Goal: Communication & Community: Answer question/provide support

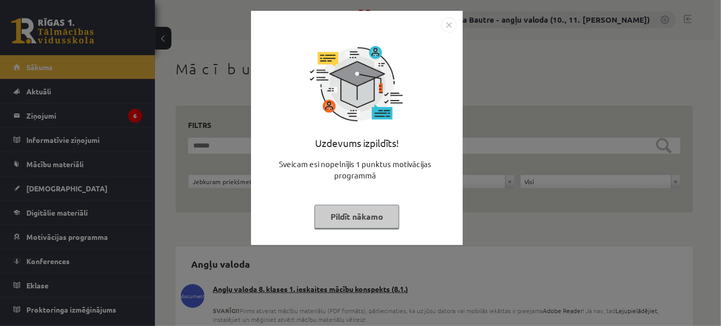
click at [451, 28] on img "Close" at bounding box center [448, 24] width 15 height 15
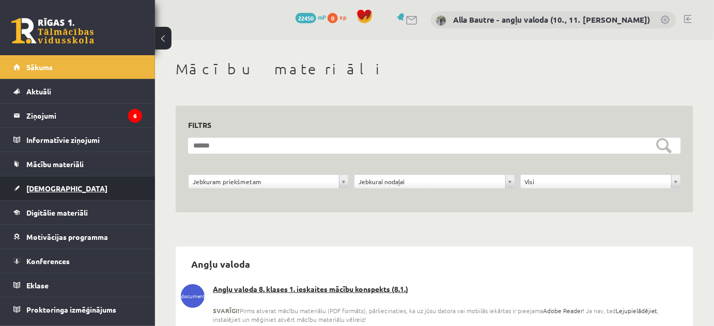
click at [52, 185] on span "[DEMOGRAPHIC_DATA]" at bounding box center [66, 188] width 81 height 9
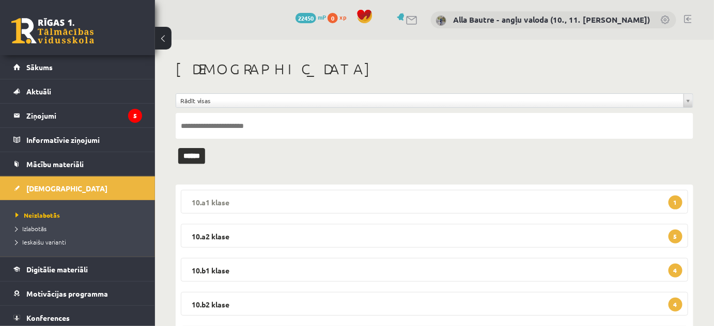
click at [208, 199] on legend "10.a1 klase 1" at bounding box center [434, 202] width 507 height 24
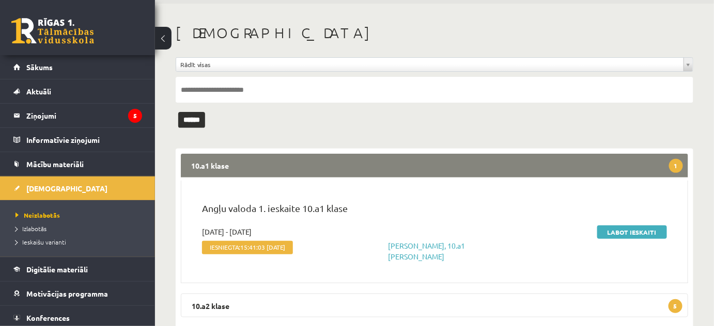
scroll to position [140, 0]
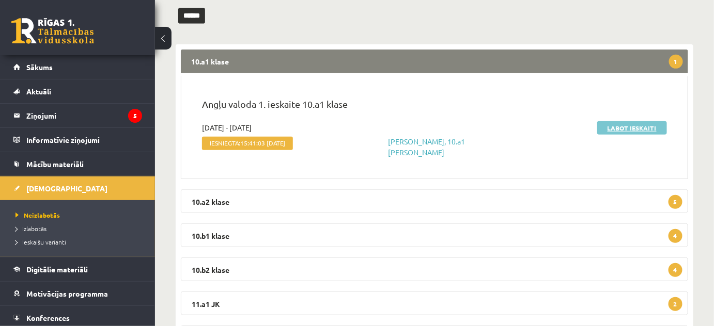
click at [638, 125] on link "Labot ieskaiti" at bounding box center [632, 127] width 70 height 13
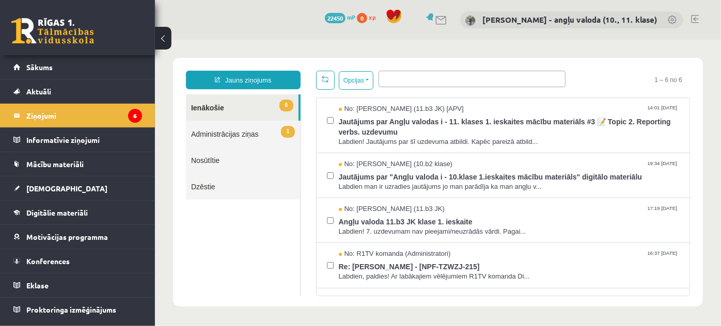
click at [222, 135] on link "1 Administrācijas ziņas" at bounding box center [242, 133] width 114 height 26
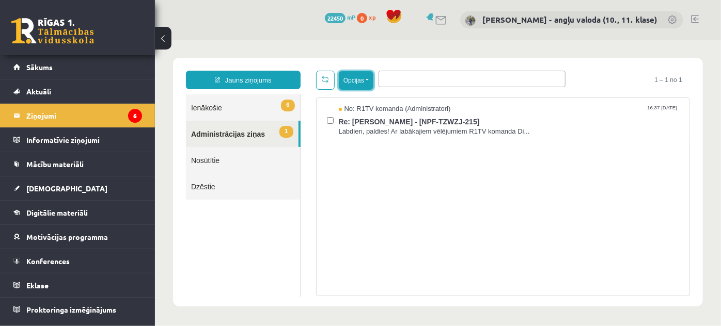
click at [368, 80] on button "Opcijas" at bounding box center [355, 80] width 35 height 19
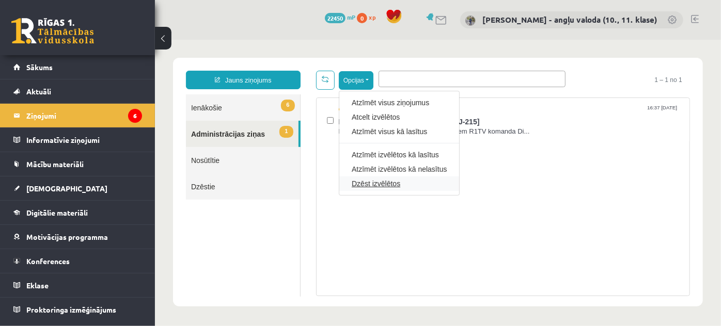
click at [360, 184] on link "Dzēst izvēlētos" at bounding box center [398, 183] width 95 height 10
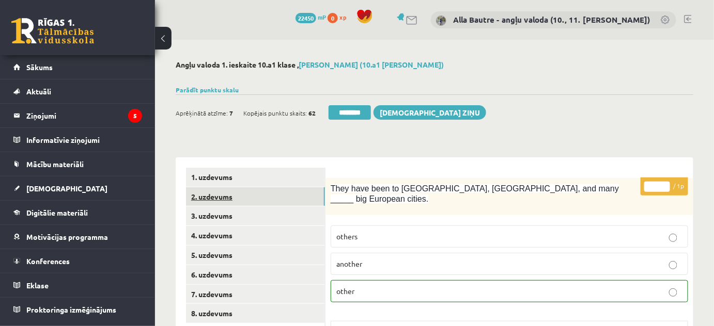
click at [222, 198] on link "2. uzdevums" at bounding box center [255, 197] width 139 height 19
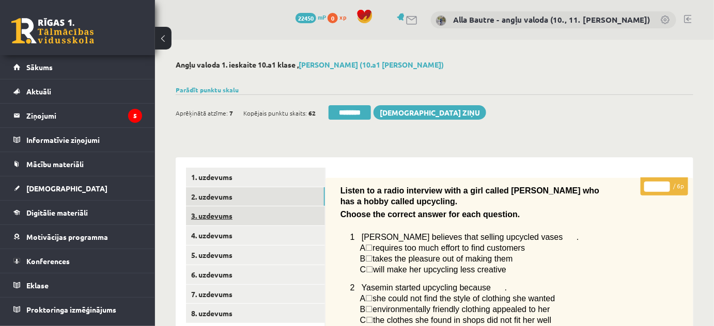
click at [209, 213] on link "3. uzdevums" at bounding box center [255, 216] width 139 height 19
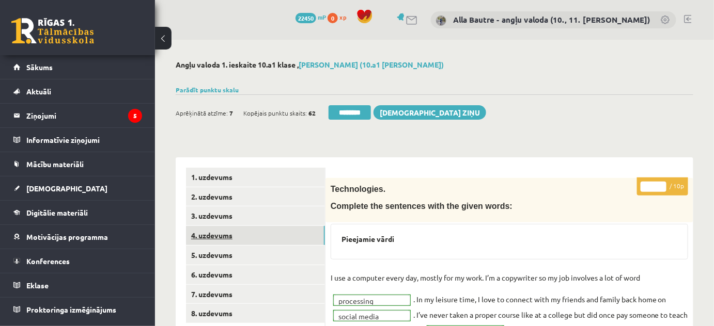
click at [211, 233] on link "4. uzdevums" at bounding box center [255, 235] width 139 height 19
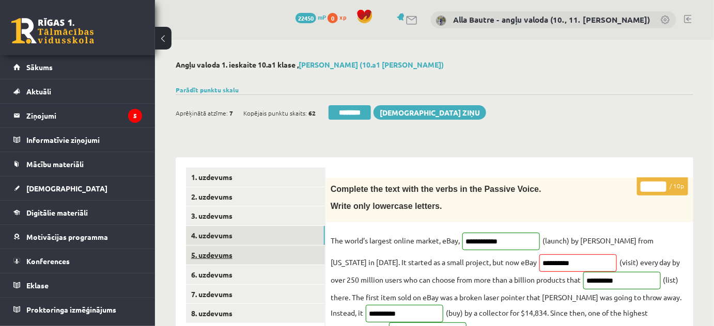
click at [207, 252] on link "5. uzdevums" at bounding box center [255, 255] width 139 height 19
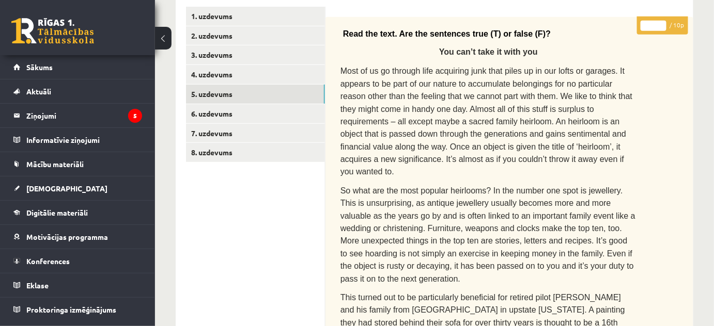
scroll to position [140, 0]
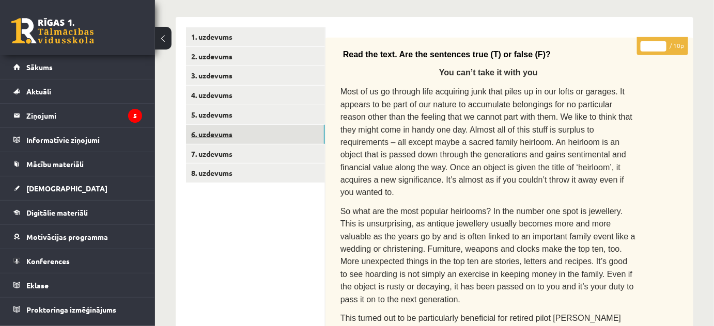
click at [224, 134] on link "6. uzdevums" at bounding box center [255, 134] width 139 height 19
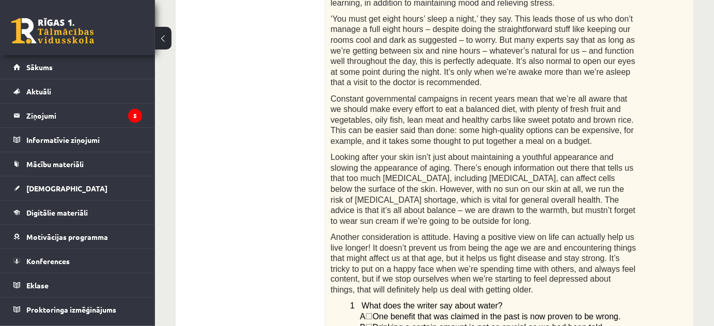
scroll to position [0, 0]
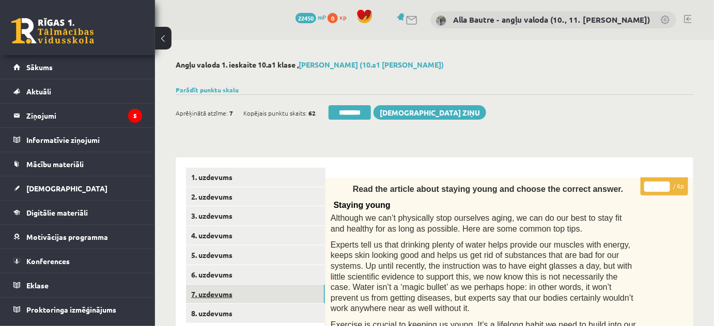
click at [215, 291] on link "7. uzdevums" at bounding box center [255, 294] width 139 height 19
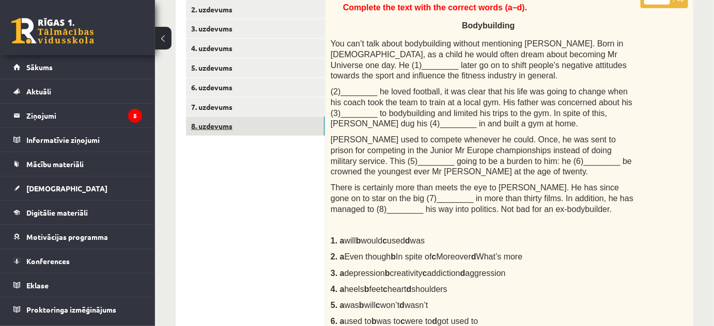
click at [210, 123] on link "8. uzdevums" at bounding box center [255, 126] width 139 height 19
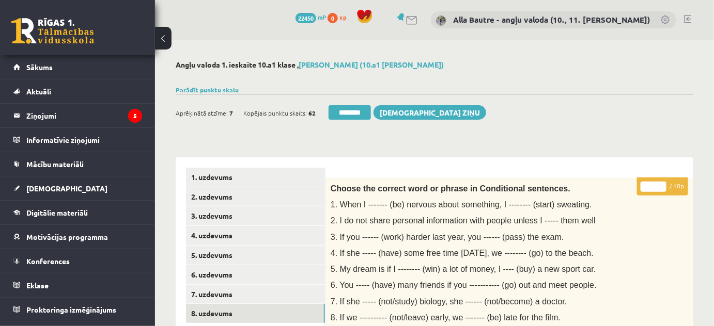
click at [689, 15] on link at bounding box center [688, 19] width 8 height 8
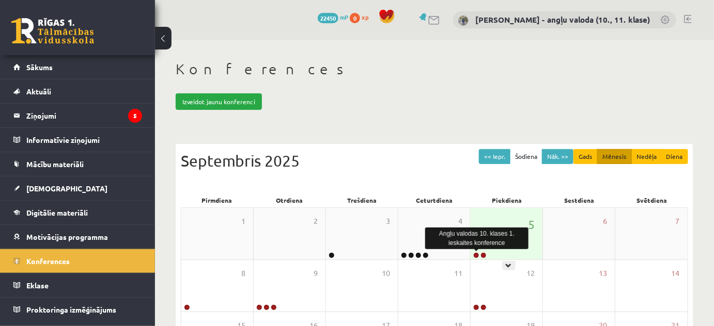
click at [475, 253] on link at bounding box center [476, 256] width 6 height 6
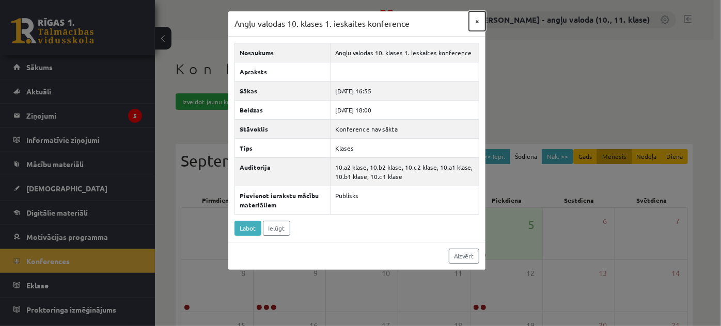
click at [478, 20] on button "×" at bounding box center [477, 21] width 17 height 20
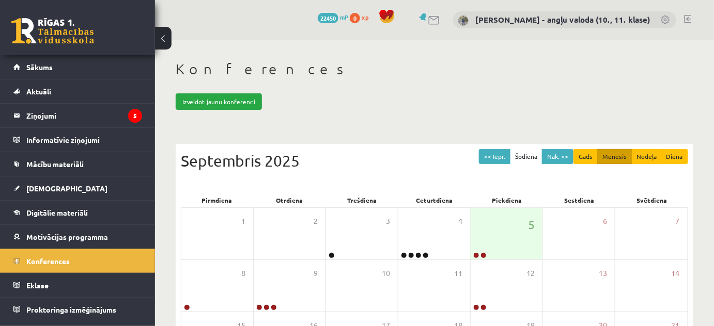
click at [449, 93] on div "Izveidot jaunu konferenci" at bounding box center [435, 101] width 518 height 17
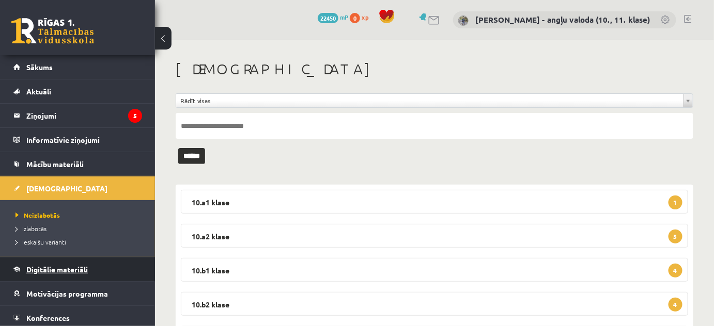
click at [75, 267] on span "Digitālie materiāli" at bounding box center [56, 269] width 61 height 9
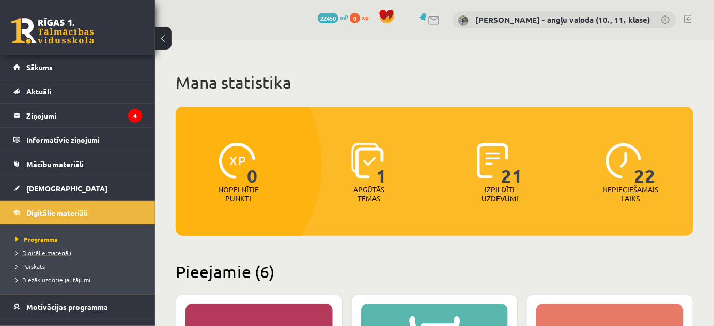
click at [44, 249] on span "Digitālie materiāli" at bounding box center [43, 253] width 56 height 8
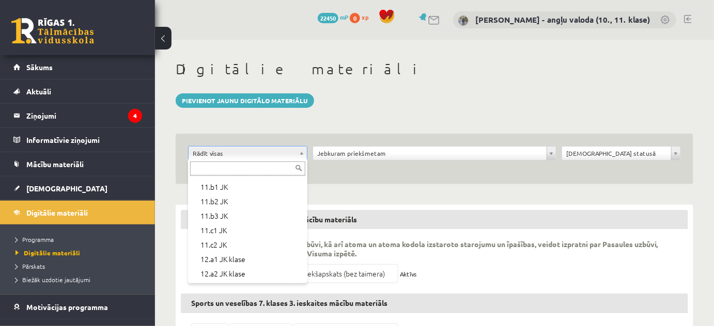
scroll to position [282, 0]
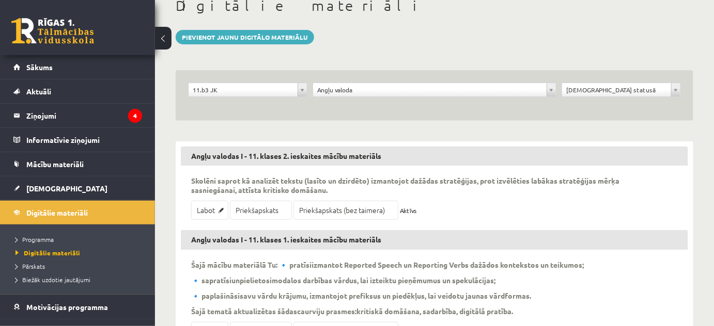
scroll to position [140, 0]
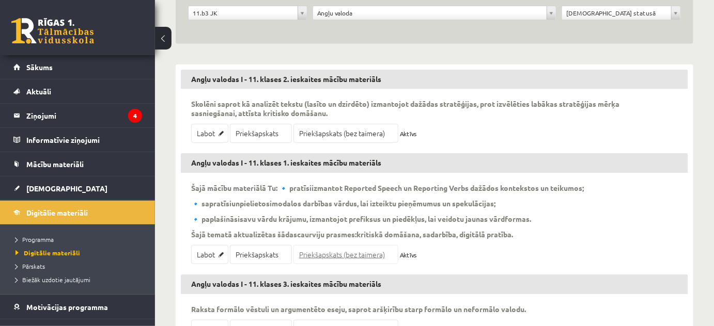
click at [340, 254] on link "Priekšapskats (bez taimera)" at bounding box center [345, 254] width 105 height 19
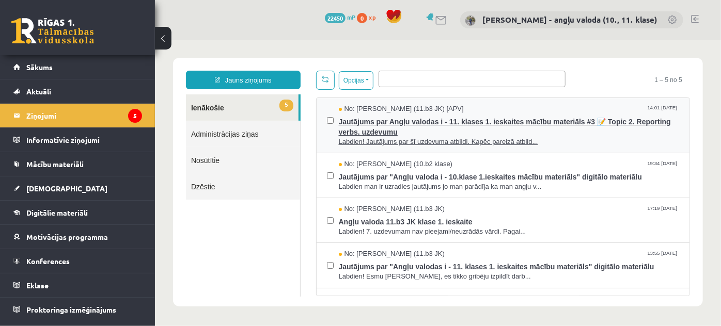
click at [454, 141] on span "Labdien! Jautājums par šī uzdevuma atbildi. Kapēc pareizā atbild..." at bounding box center [508, 142] width 341 height 10
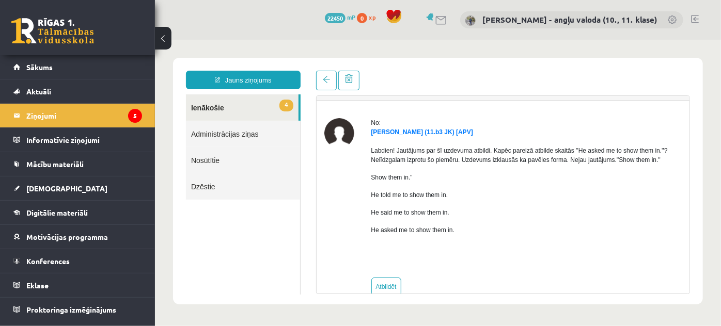
scroll to position [44, 0]
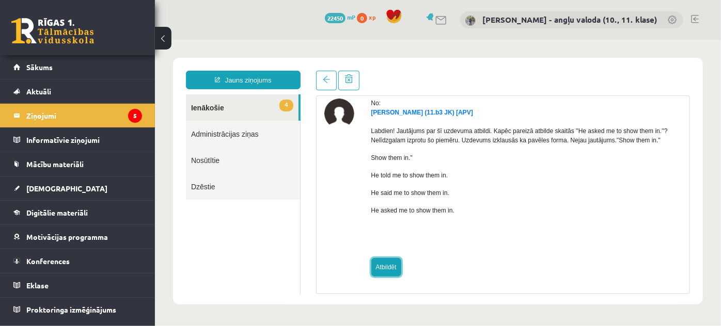
click at [391, 264] on link "Atbildēt" at bounding box center [386, 267] width 30 height 19
type input "**********"
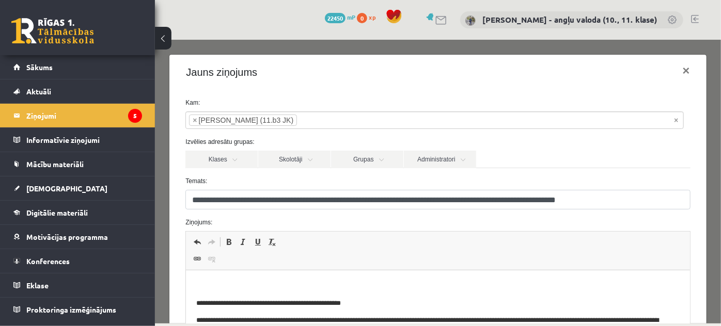
click at [250, 287] on p "Editor, wiswyg-editor-47024877377900-1757073522-195" at bounding box center [437, 286] width 483 height 11
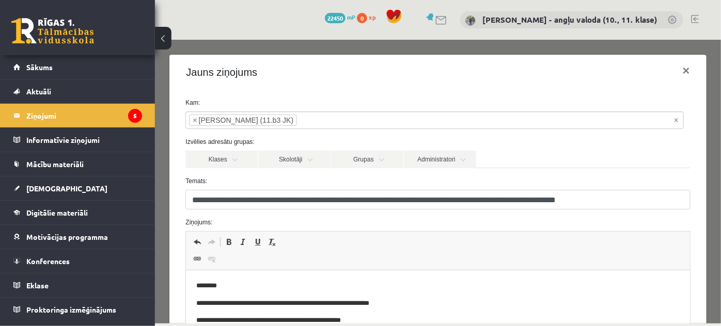
scroll to position [46, 0]
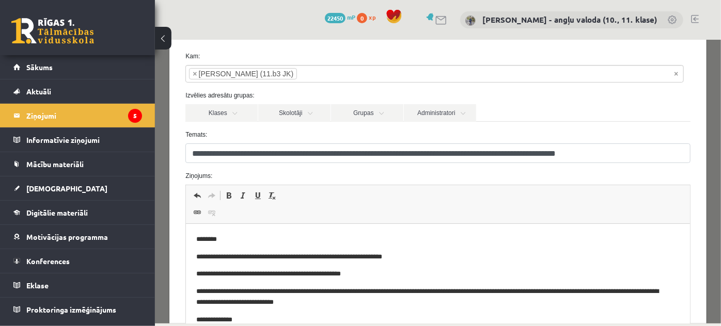
click at [366, 257] on p "**********" at bounding box center [431, 257] width 470 height 11
click at [407, 262] on p "**********" at bounding box center [431, 257] width 470 height 11
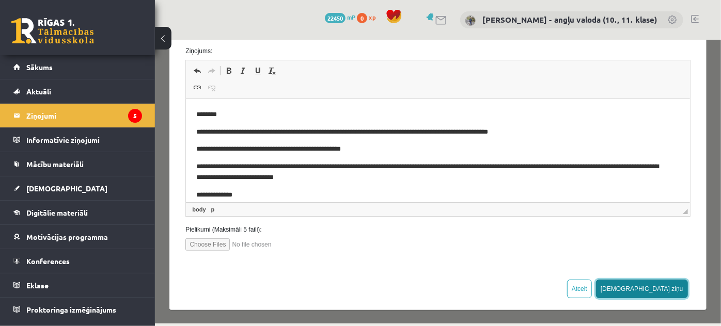
click at [657, 291] on button "[DEMOGRAPHIC_DATA] ziņu" at bounding box center [642, 288] width 92 height 19
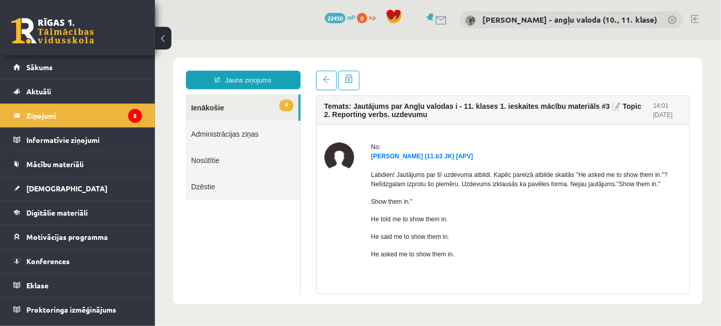
scroll to position [0, 0]
click at [209, 104] on link "4 Ienākošie" at bounding box center [241, 107] width 113 height 26
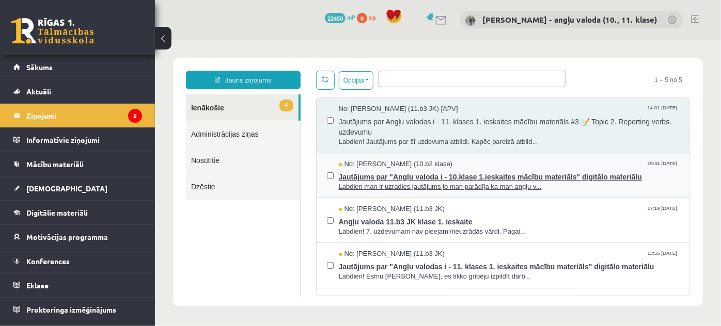
click at [478, 175] on span "Jautājums par "Angļu valoda i - 10.klase 1.ieskaites mācību materiāls" digitālo…" at bounding box center [508, 175] width 341 height 13
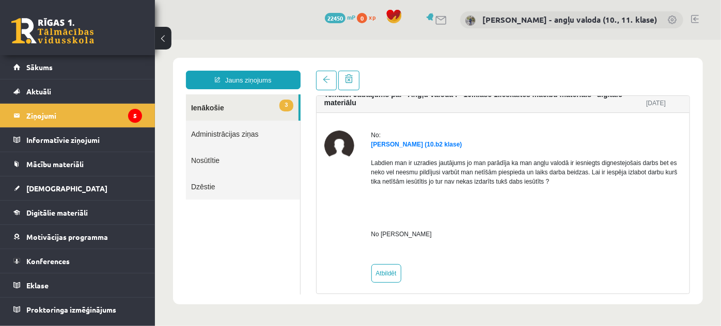
scroll to position [18, 0]
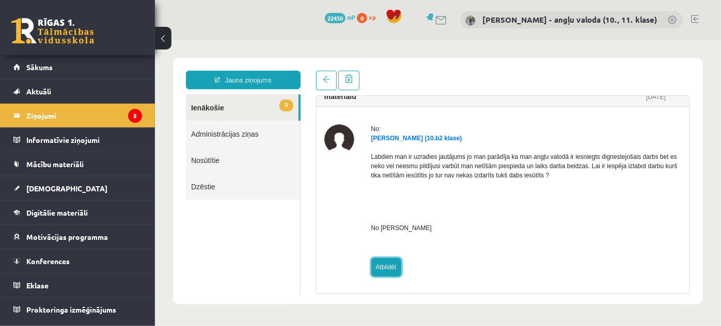
click at [391, 268] on link "Atbildēt" at bounding box center [386, 267] width 30 height 19
type input "**********"
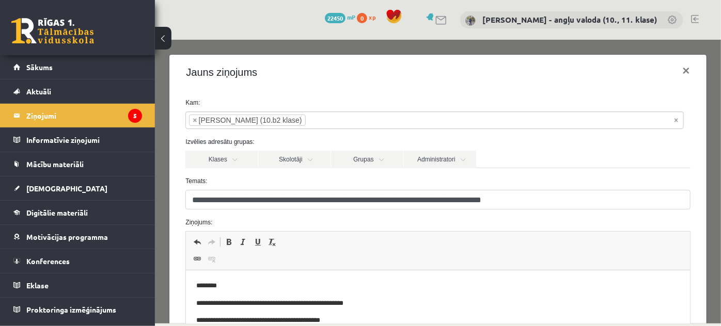
click at [300, 305] on p "**********" at bounding box center [431, 304] width 470 height 11
click at [323, 304] on p "**********" at bounding box center [431, 304] width 470 height 11
click at [351, 305] on p "**********" at bounding box center [431, 304] width 470 height 11
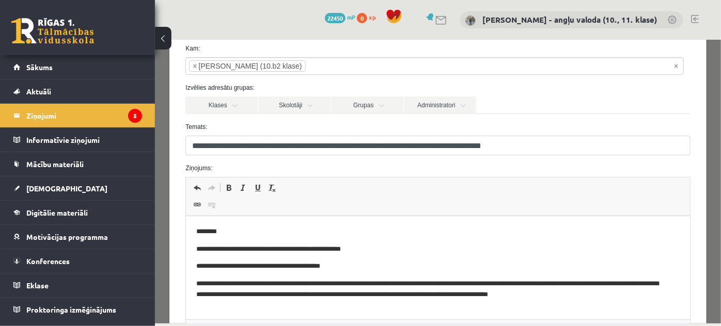
scroll to position [140, 0]
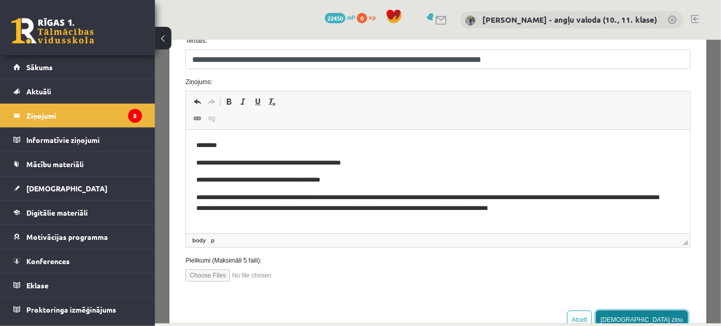
click at [653, 315] on button "[DEMOGRAPHIC_DATA] ziņu" at bounding box center [642, 319] width 92 height 19
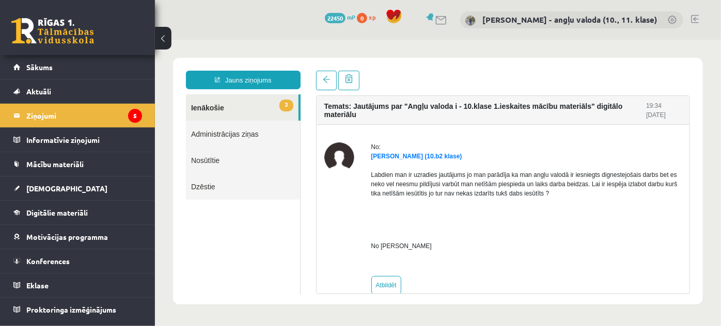
scroll to position [0, 0]
click at [209, 102] on link "3 Ienākošie" at bounding box center [241, 107] width 113 height 26
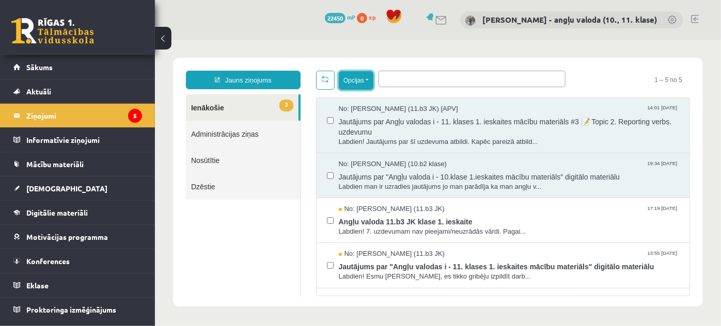
click at [366, 80] on button "Opcijas" at bounding box center [355, 80] width 35 height 19
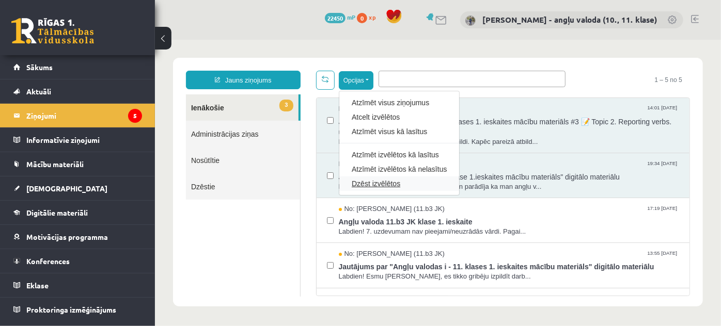
click at [368, 181] on link "Dzēst izvēlētos" at bounding box center [398, 183] width 95 height 10
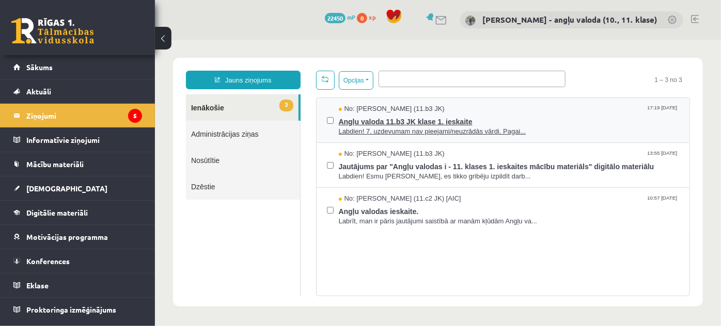
click at [405, 129] on span "Labdien! 7. uzdevumam nav pieejami/neuzrādās vārdi. Pagai..." at bounding box center [508, 132] width 341 height 10
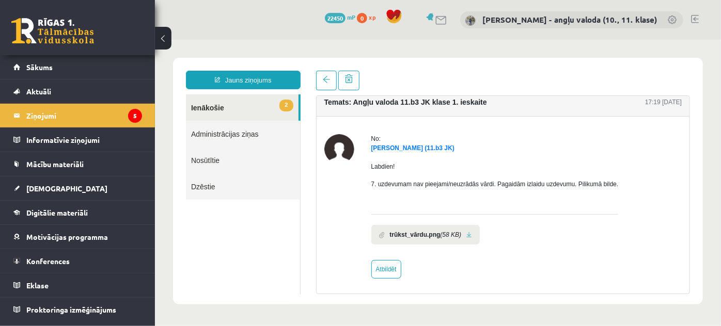
scroll to position [10, 0]
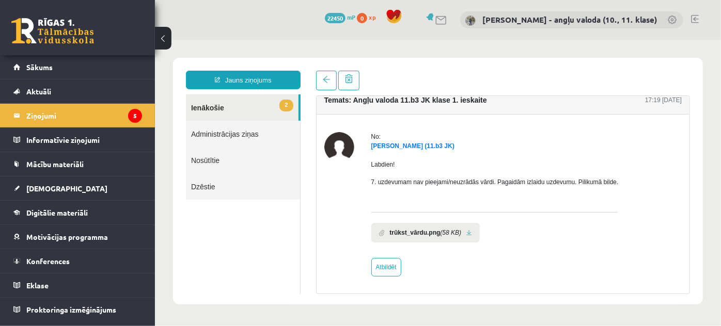
click at [466, 230] on link at bounding box center [469, 232] width 6 height 7
click at [385, 268] on link "Atbildēt" at bounding box center [386, 267] width 30 height 19
type input "**********"
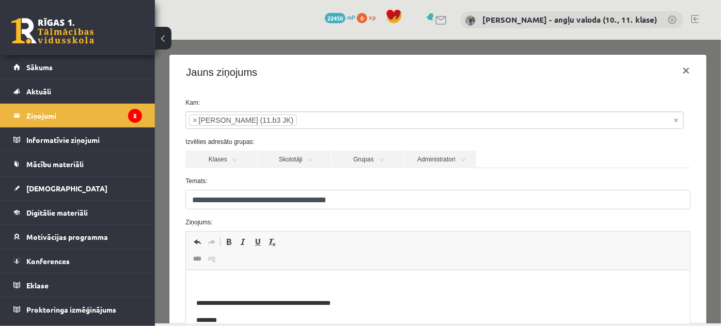
click at [235, 282] on p "Editor, wiswyg-editor-47024845837460-1757074348-424" at bounding box center [437, 286] width 483 height 11
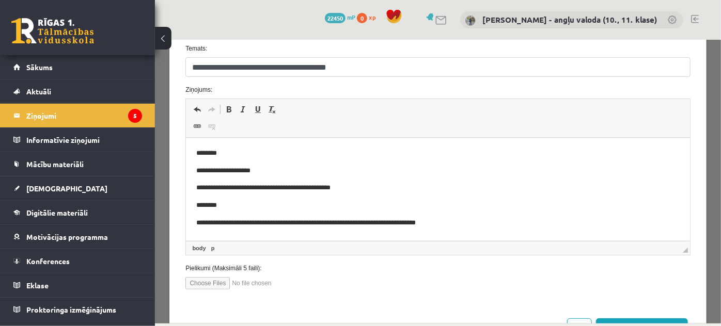
scroll to position [171, 0]
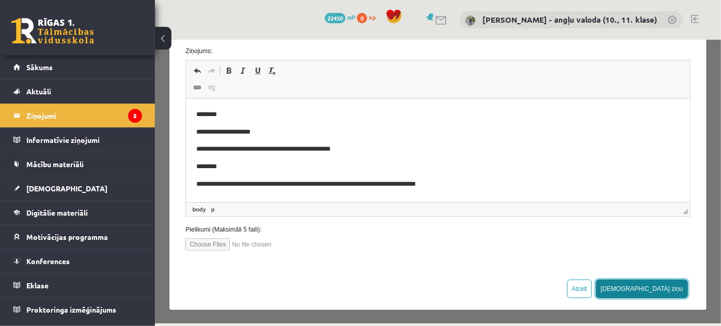
click at [671, 280] on button "Sūtīt ziņu" at bounding box center [642, 288] width 92 height 19
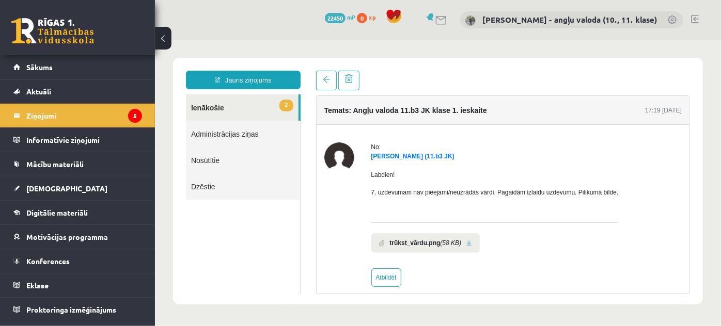
scroll to position [0, 0]
click at [197, 104] on link "2 Ienākošie" at bounding box center [241, 107] width 113 height 26
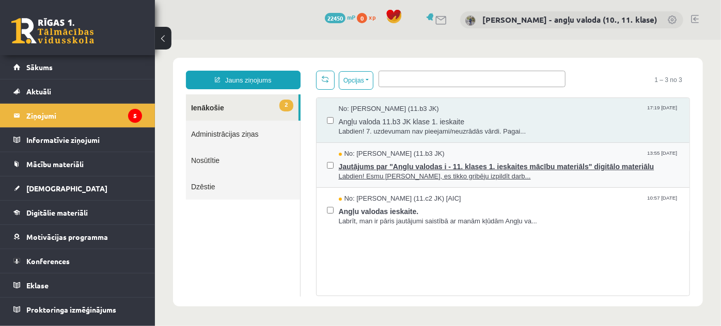
click at [421, 177] on span "Labdien! Esmu Veronika Pētersone, es tikko gribēju izpildīt darb..." at bounding box center [508, 176] width 341 height 10
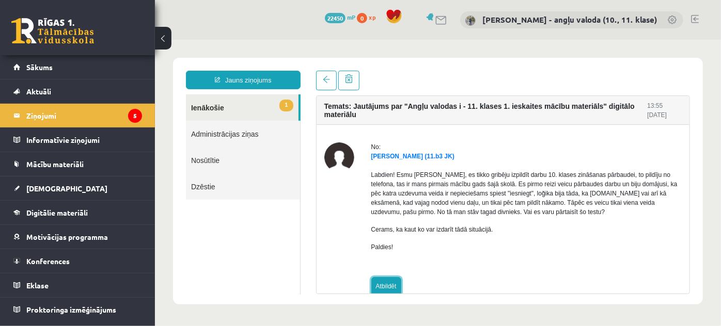
click at [400, 288] on link "Atbildēt" at bounding box center [386, 286] width 30 height 19
type input "**********"
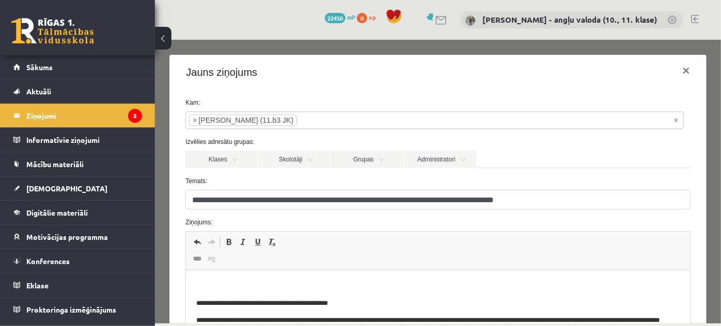
click at [243, 287] on p "Editor, wiswyg-editor-47024814056960-1757074414-873" at bounding box center [437, 286] width 483 height 11
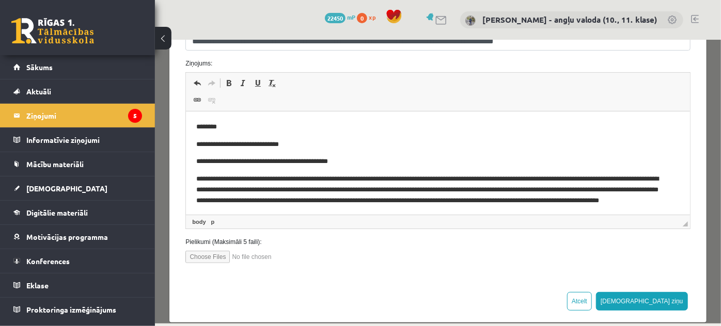
scroll to position [171, 0]
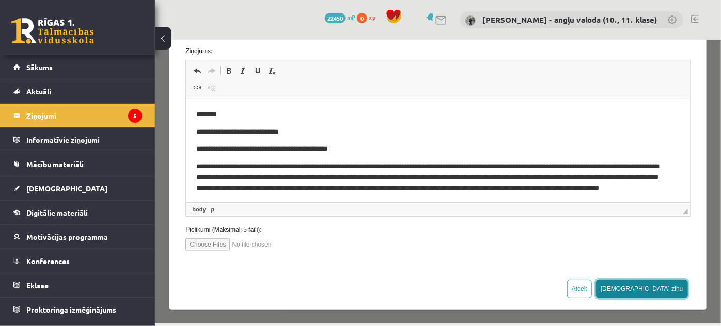
click at [653, 288] on button "Sūtīt ziņu" at bounding box center [642, 288] width 92 height 19
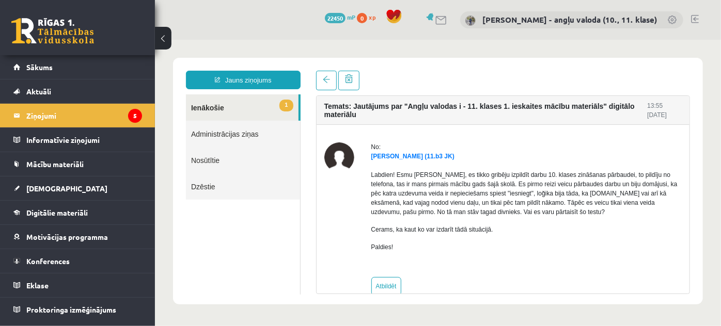
scroll to position [0, 0]
click at [213, 110] on link "1 Ienākošie" at bounding box center [241, 107] width 113 height 26
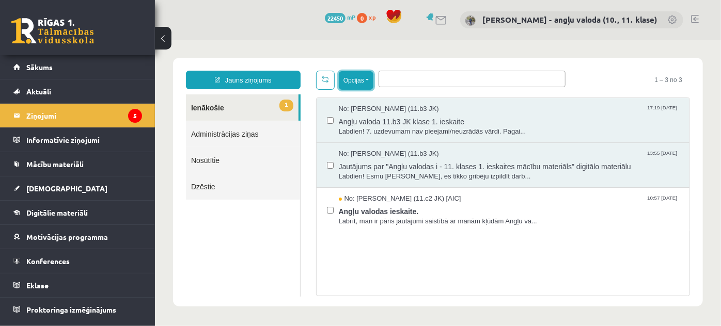
click at [368, 77] on button "Opcijas" at bounding box center [355, 80] width 35 height 19
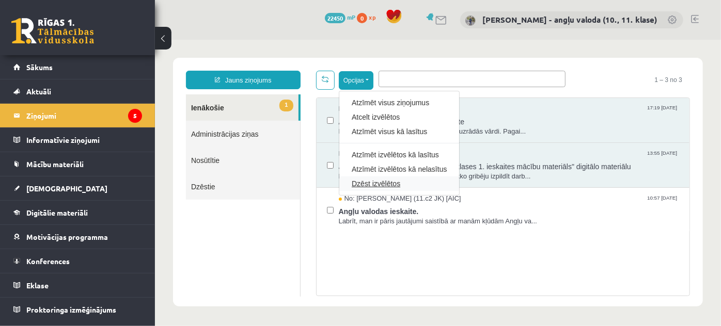
click at [383, 178] on link "Dzēst izvēlētos" at bounding box center [398, 183] width 95 height 10
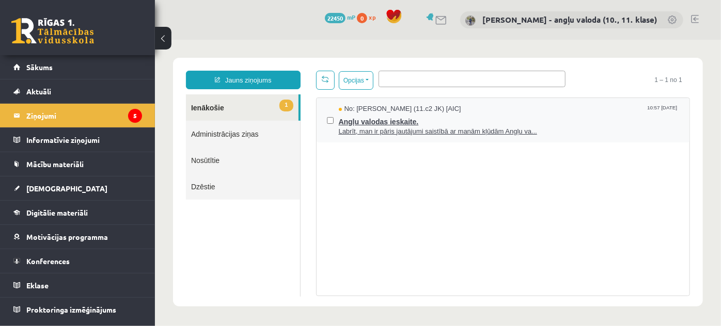
click at [399, 121] on span "Angļu valodas ieskaite." at bounding box center [508, 120] width 341 height 13
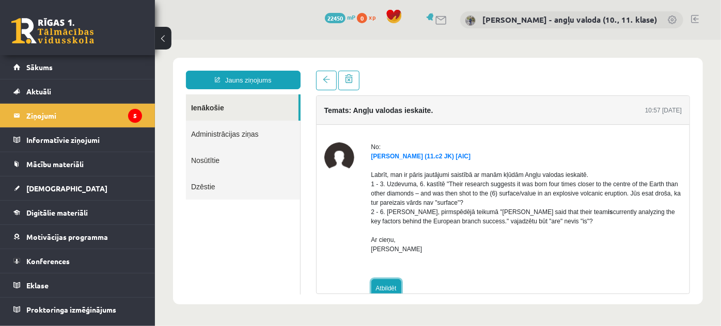
click at [374, 283] on link "Atbildēt" at bounding box center [386, 288] width 30 height 19
type input "**********"
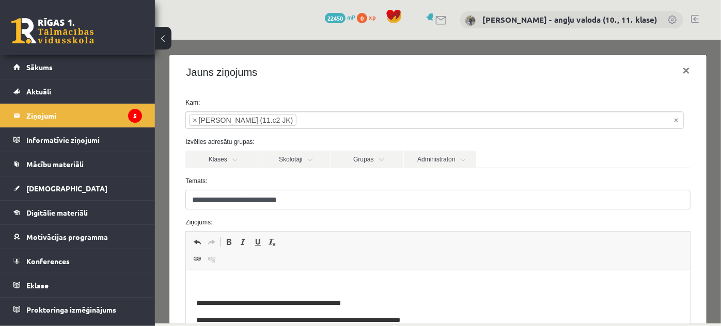
click at [200, 283] on p "Editor, wiswyg-editor-47024730939880-1757074468-521" at bounding box center [437, 286] width 483 height 11
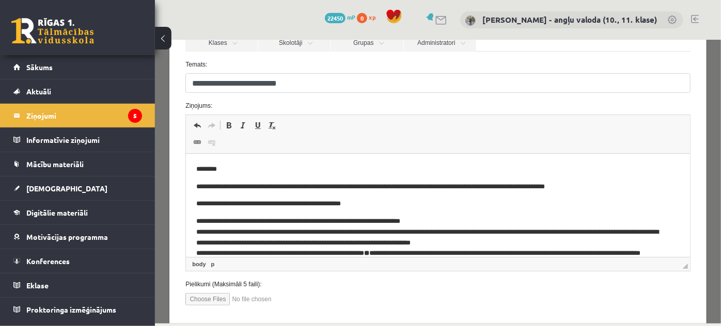
scroll to position [171, 0]
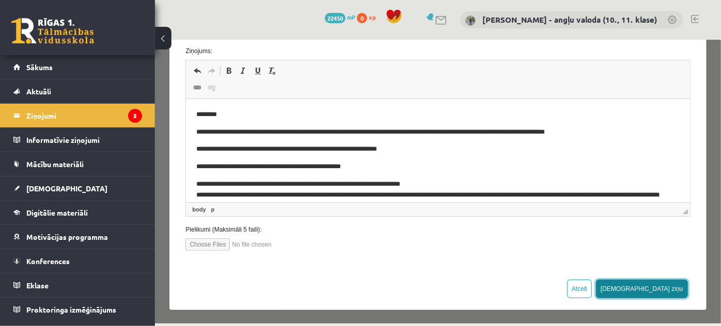
click at [658, 289] on button "Sūtīt ziņu" at bounding box center [642, 288] width 92 height 19
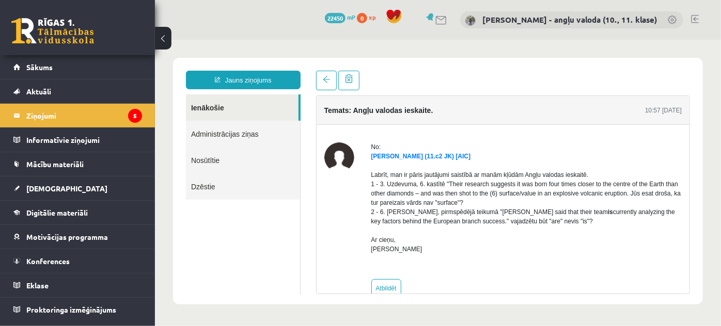
scroll to position [0, 0]
click at [210, 103] on link "Ienākošie" at bounding box center [241, 107] width 113 height 26
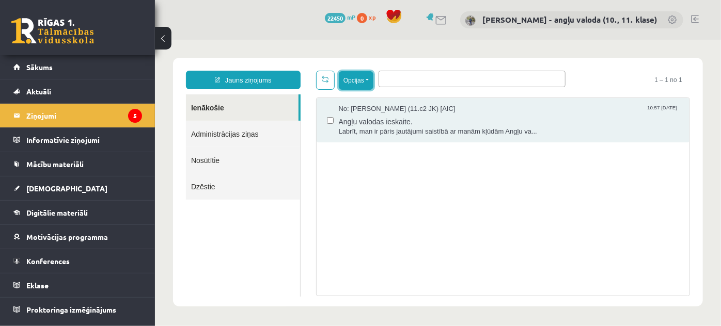
click at [366, 78] on button "Opcijas" at bounding box center [355, 80] width 35 height 19
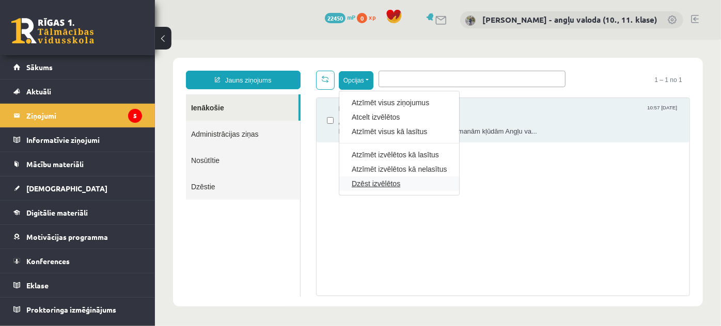
click at [366, 183] on link "Dzēst izvēlētos" at bounding box center [398, 183] width 95 height 10
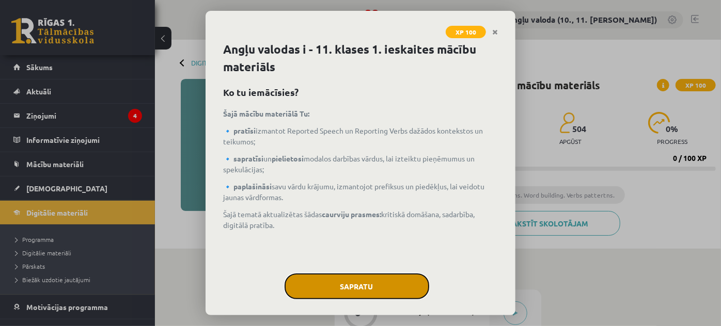
click at [371, 286] on button "Sapratu" at bounding box center [357, 287] width 145 height 26
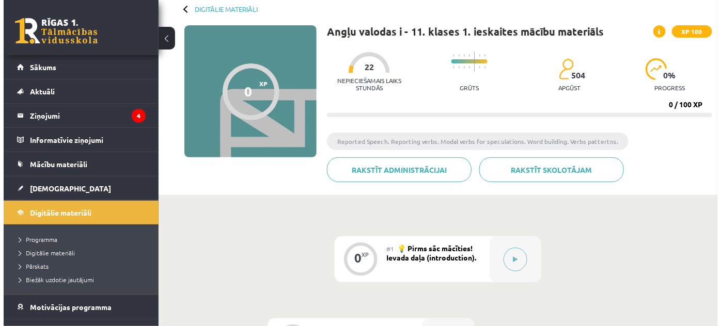
scroll to position [93, 0]
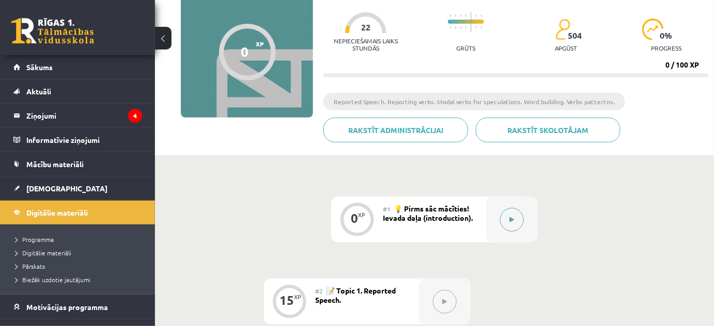
click at [512, 218] on icon at bounding box center [512, 220] width 5 height 6
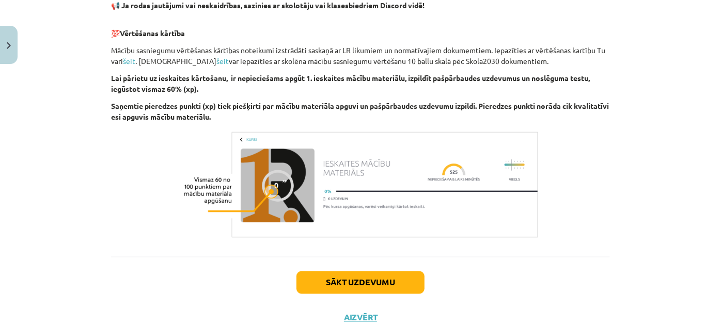
scroll to position [751, 0]
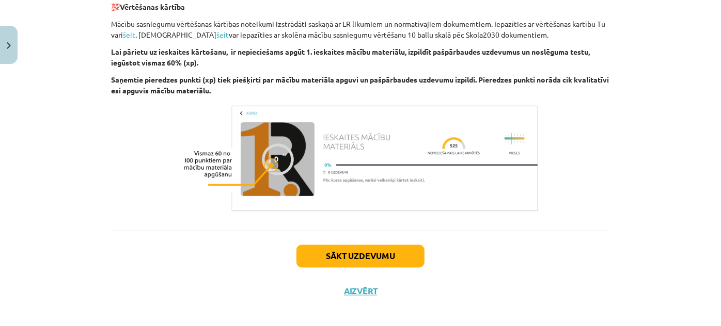
click at [349, 285] on div "Sākt uzdevumu Aizvērt" at bounding box center [360, 267] width 499 height 72
click at [351, 292] on button "Aizvērt" at bounding box center [360, 292] width 39 height 10
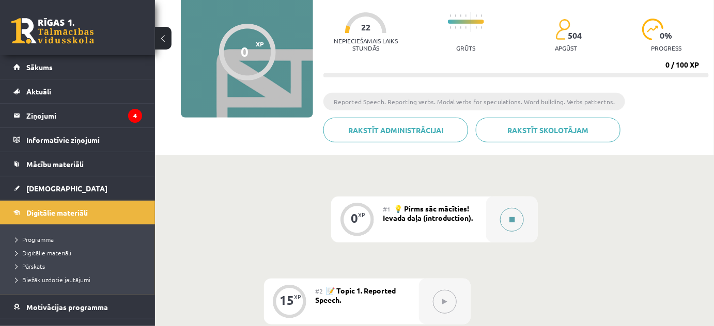
click at [515, 221] on button at bounding box center [512, 220] width 24 height 24
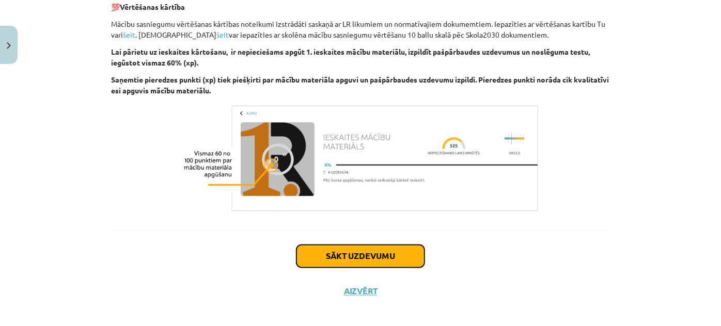
click at [360, 254] on button "Sākt uzdevumu" at bounding box center [360, 256] width 128 height 23
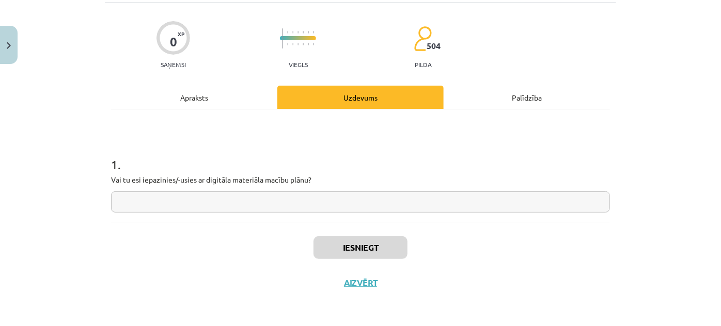
scroll to position [26, 0]
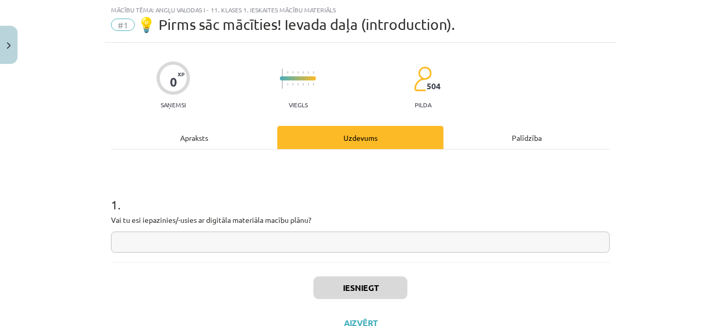
click at [291, 238] on input "text" at bounding box center [360, 242] width 499 height 21
type input "***"
click at [344, 286] on button "Iesniegt" at bounding box center [361, 288] width 94 height 23
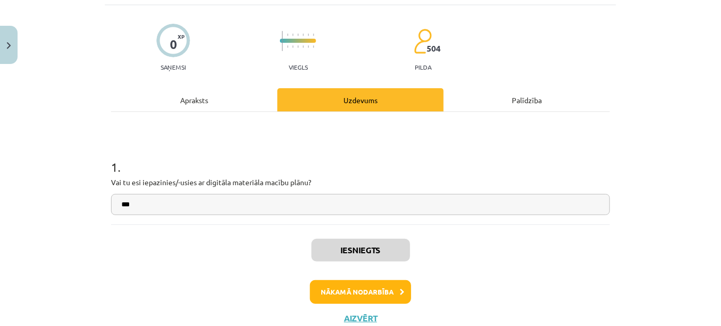
scroll to position [98, 0]
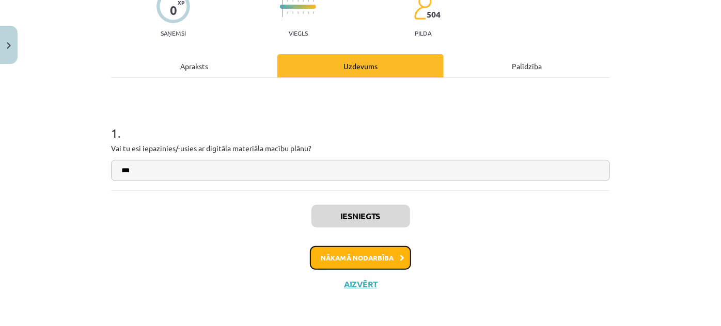
click at [374, 260] on button "Nākamā nodarbība" at bounding box center [360, 258] width 101 height 24
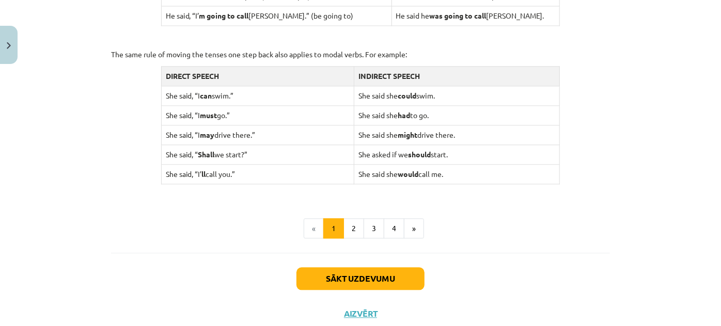
scroll to position [1059, 0]
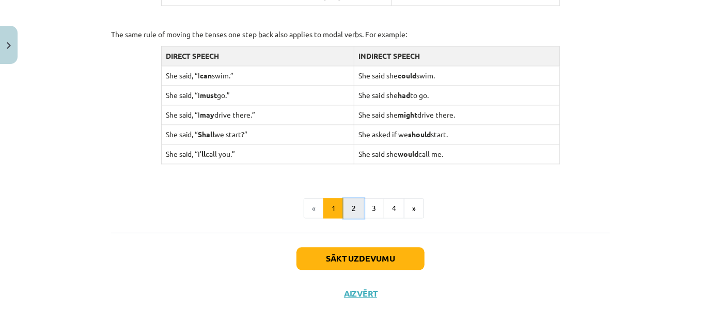
click at [348, 206] on button "2" at bounding box center [353, 208] width 21 height 21
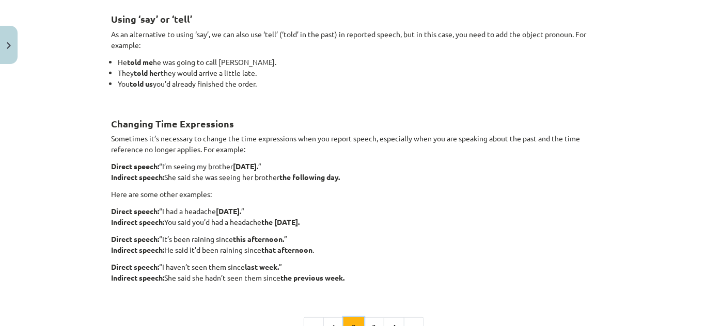
scroll to position [314, 0]
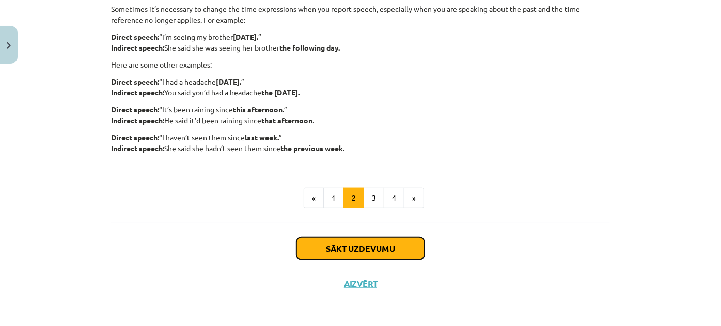
click at [378, 249] on button "Sākt uzdevumu" at bounding box center [360, 249] width 128 height 23
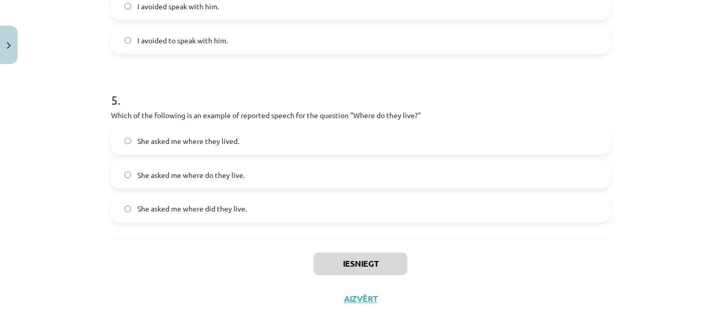
scroll to position [822, 0]
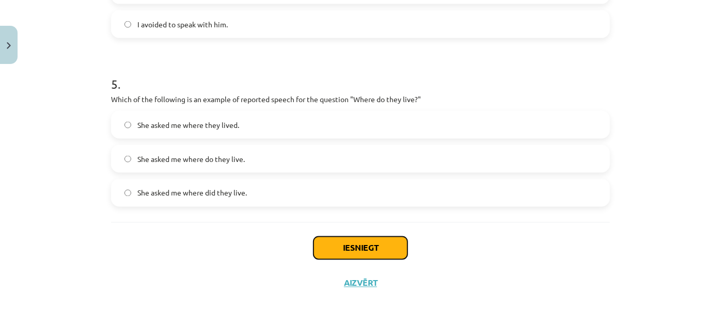
click at [341, 251] on button "Iesniegt" at bounding box center [361, 248] width 94 height 23
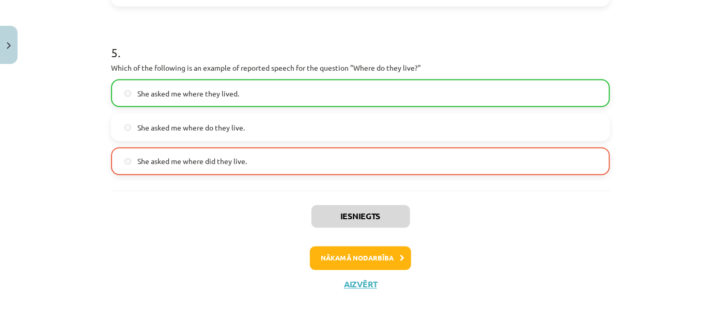
scroll to position [855, 0]
click at [363, 255] on button "Nākamā nodarbība" at bounding box center [360, 258] width 101 height 24
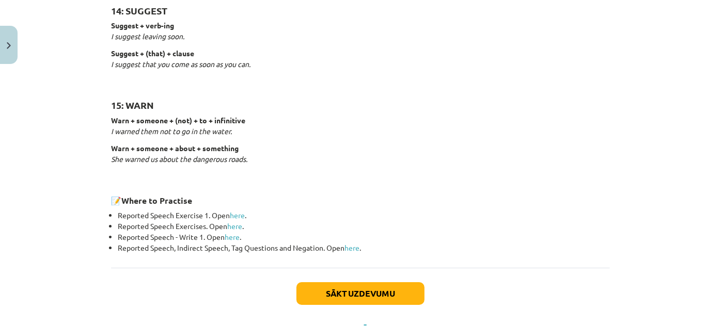
scroll to position [1666, 0]
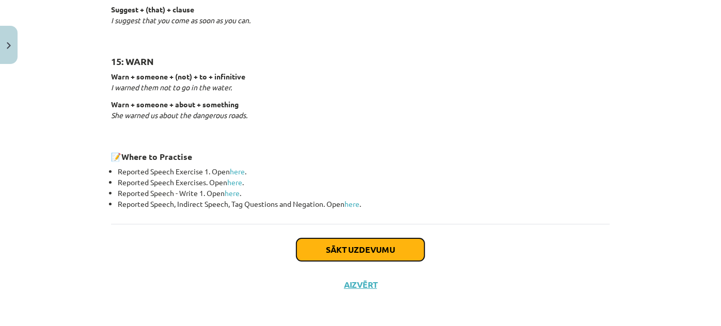
click at [339, 247] on button "Sākt uzdevumu" at bounding box center [360, 250] width 128 height 23
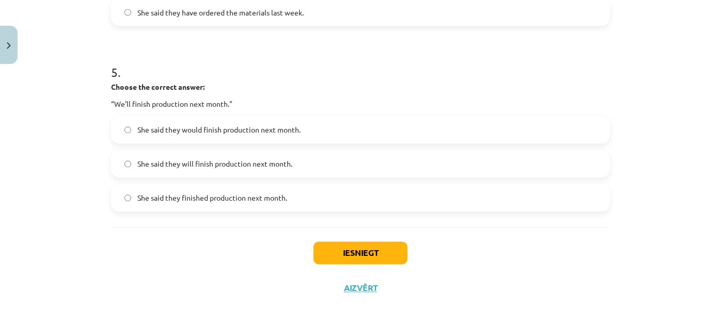
scroll to position [908, 0]
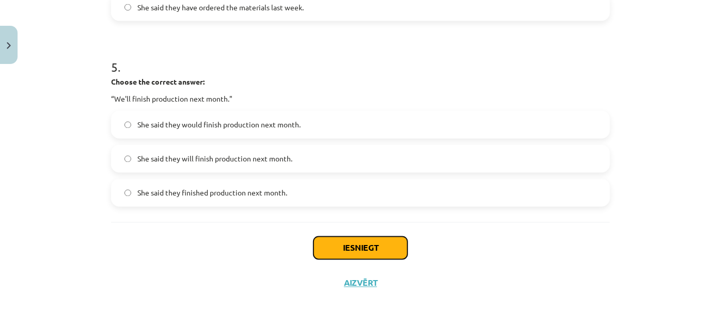
click at [361, 251] on button "Iesniegt" at bounding box center [361, 248] width 94 height 23
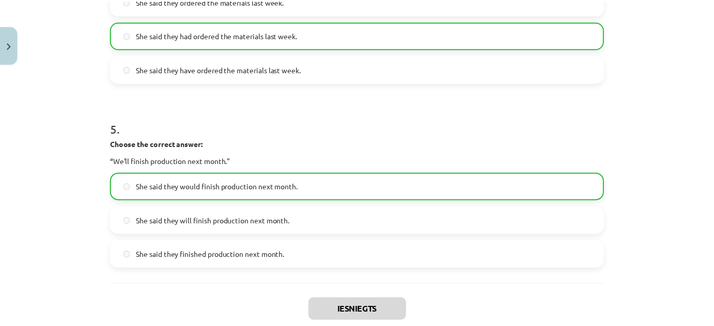
scroll to position [940, 0]
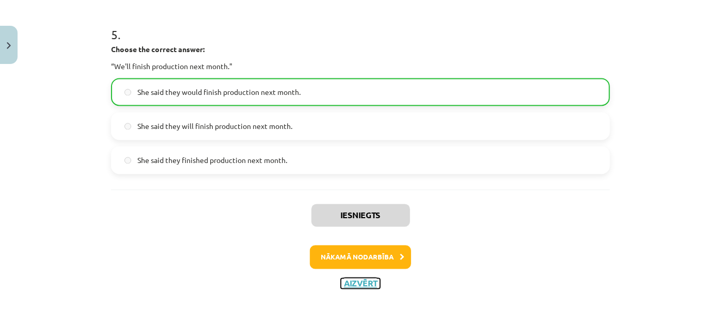
click at [363, 279] on button "Aizvērt" at bounding box center [360, 284] width 39 height 10
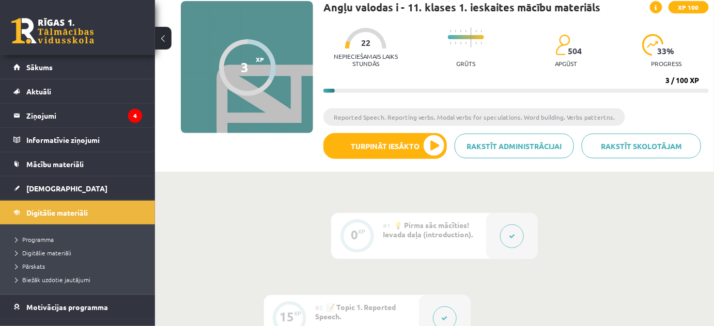
scroll to position [0, 0]
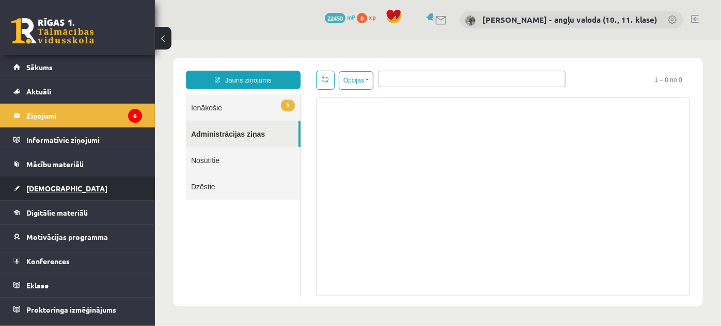
click at [55, 184] on span "[DEMOGRAPHIC_DATA]" at bounding box center [66, 188] width 81 height 9
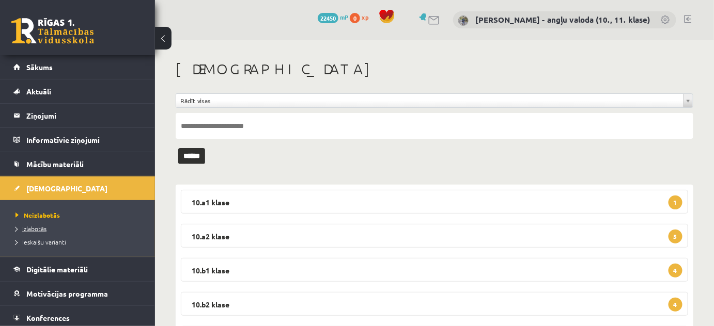
click at [32, 225] on span "Izlabotās" at bounding box center [30, 229] width 31 height 8
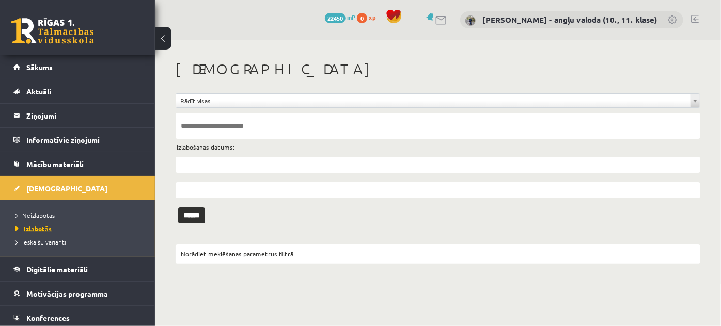
click at [37, 224] on link "Izlabotās" at bounding box center [79, 228] width 129 height 9
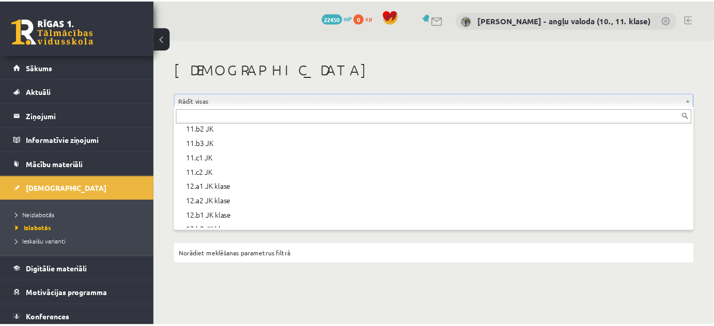
scroll to position [314, 0]
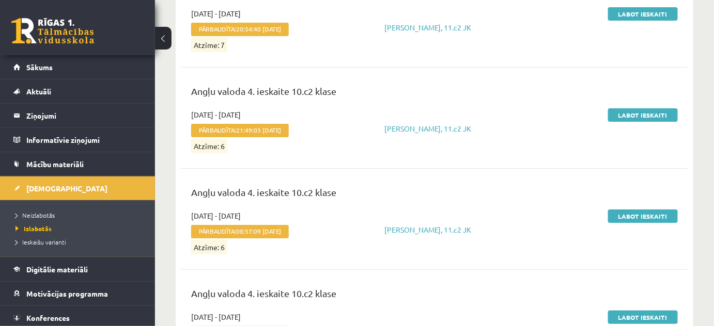
scroll to position [5296, 0]
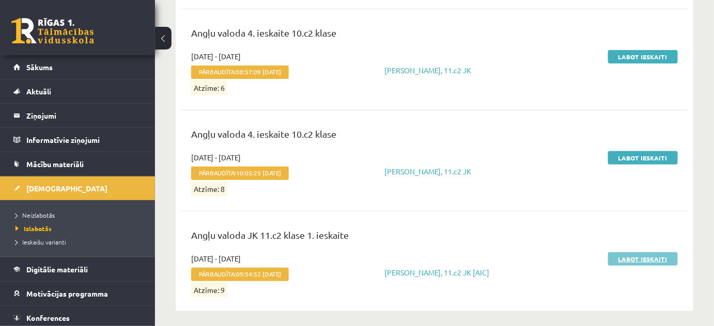
click at [640, 253] on link "Labot ieskaiti" at bounding box center [643, 259] width 70 height 13
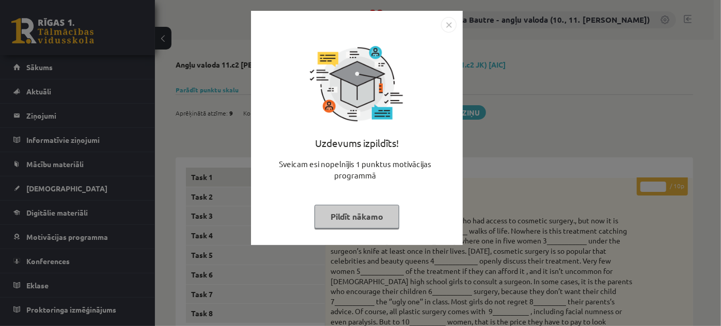
click at [449, 24] on img "Close" at bounding box center [448, 24] width 15 height 15
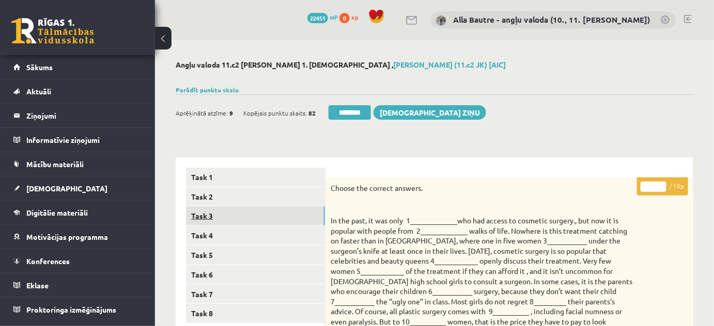
click at [196, 214] on link "Task 3" at bounding box center [255, 216] width 139 height 19
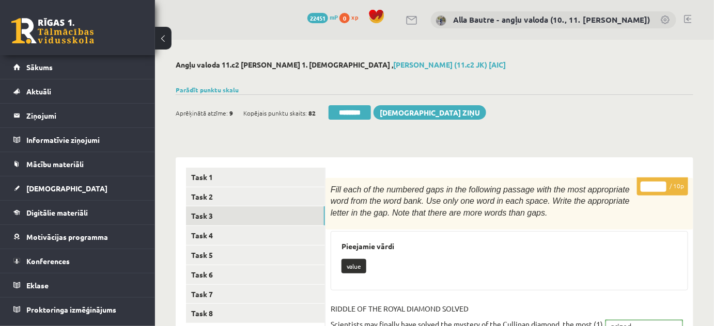
type input "**"
click at [661, 184] on input "**" at bounding box center [654, 187] width 26 height 10
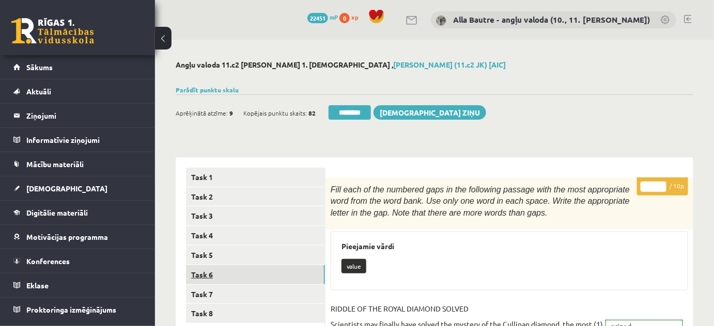
click at [198, 275] on link "Task 6" at bounding box center [255, 275] width 139 height 19
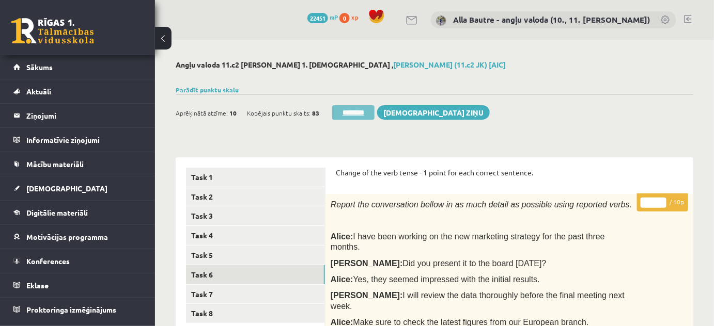
click at [348, 112] on input "********" at bounding box center [353, 112] width 42 height 14
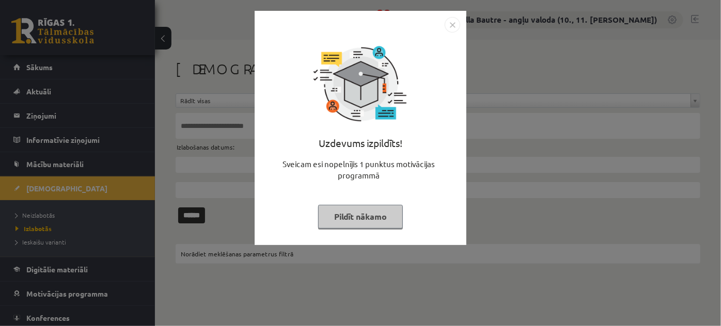
click at [451, 22] on img "Close" at bounding box center [452, 24] width 15 height 15
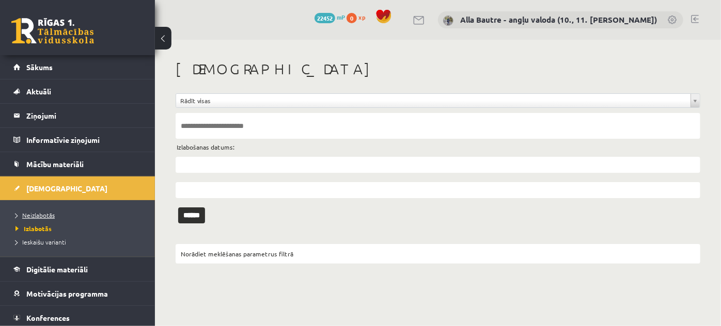
click at [46, 213] on span "Neizlabotās" at bounding box center [34, 215] width 39 height 8
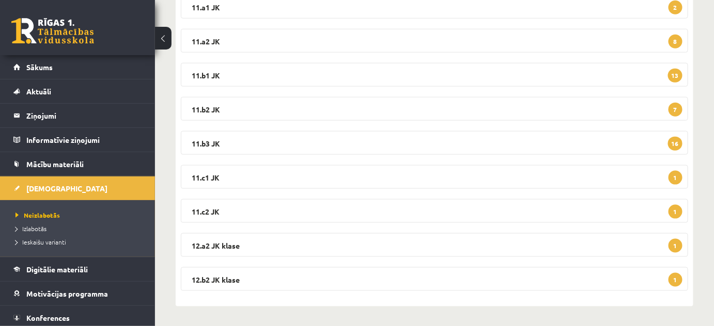
scroll to position [332, 0]
click at [226, 245] on legend "12.a2 JK klase 1" at bounding box center [434, 245] width 507 height 24
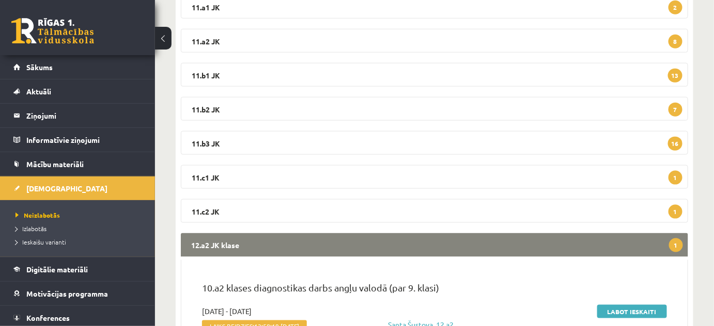
click at [226, 245] on legend "12.a2 JK klase 1" at bounding box center [434, 245] width 507 height 24
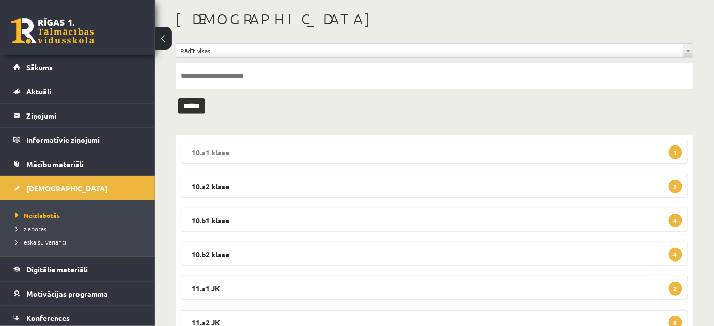
scroll to position [97, 0]
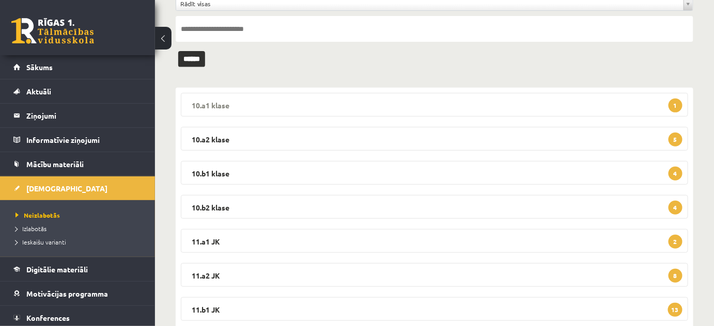
click at [218, 100] on legend "10.a1 klase 1" at bounding box center [434, 105] width 507 height 24
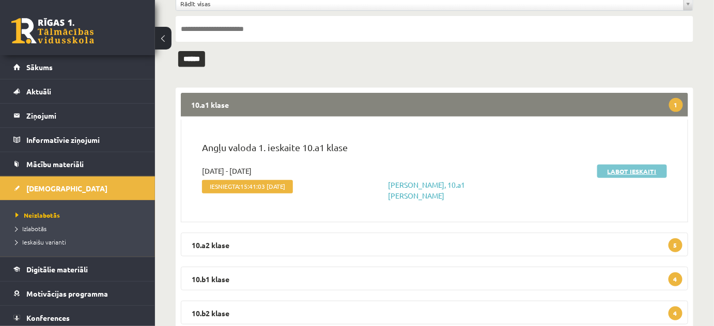
click at [620, 169] on link "Labot ieskaiti" at bounding box center [632, 171] width 70 height 13
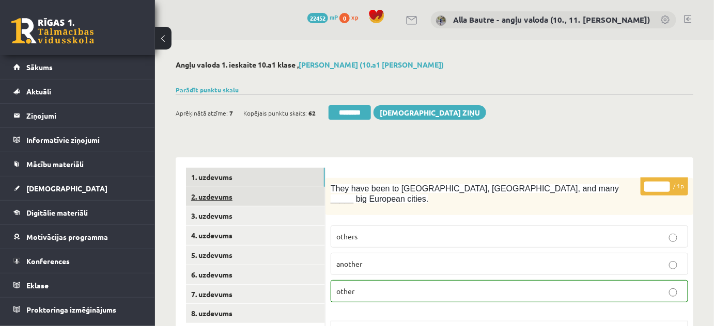
click at [211, 194] on link "2. uzdevums" at bounding box center [255, 197] width 139 height 19
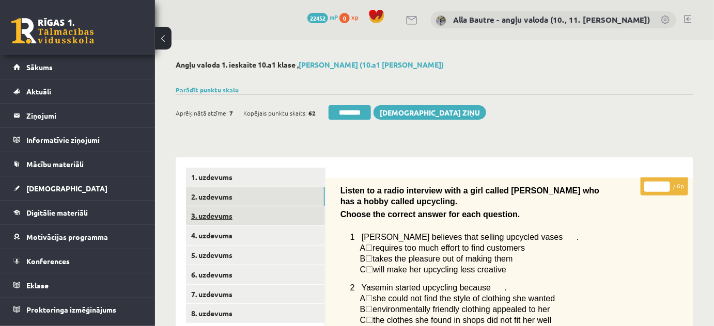
click at [211, 212] on link "3. uzdevums" at bounding box center [255, 216] width 139 height 19
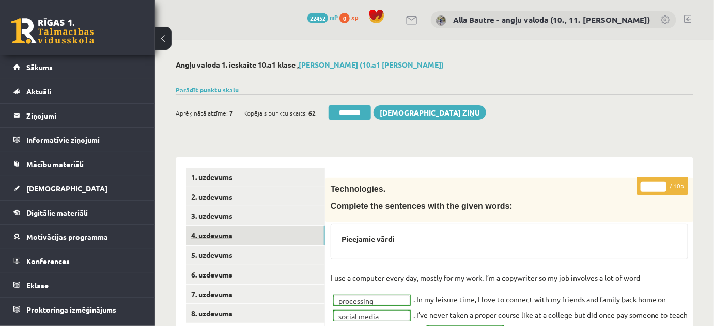
click at [205, 237] on link "4. uzdevums" at bounding box center [255, 235] width 139 height 19
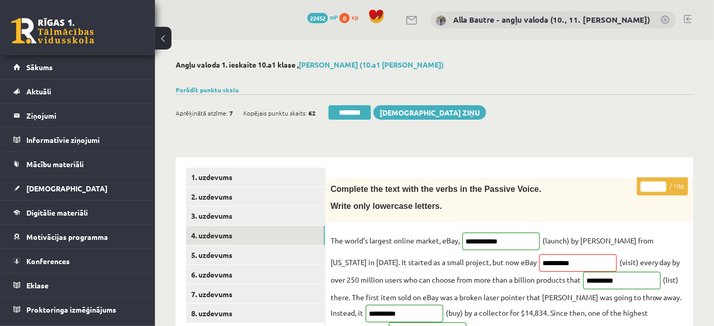
click at [660, 184] on input "*" at bounding box center [654, 187] width 26 height 10
type input "*"
click at [660, 184] on input "*" at bounding box center [654, 187] width 26 height 10
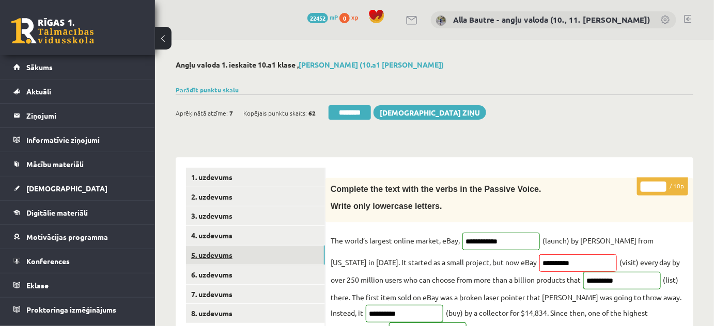
click at [216, 254] on link "5. uzdevums" at bounding box center [255, 255] width 139 height 19
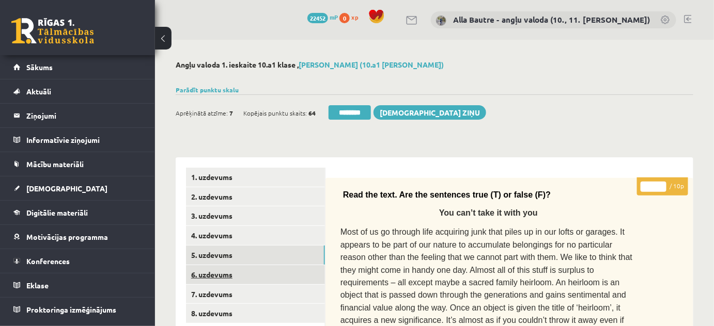
click at [215, 274] on link "6. uzdevums" at bounding box center [255, 275] width 139 height 19
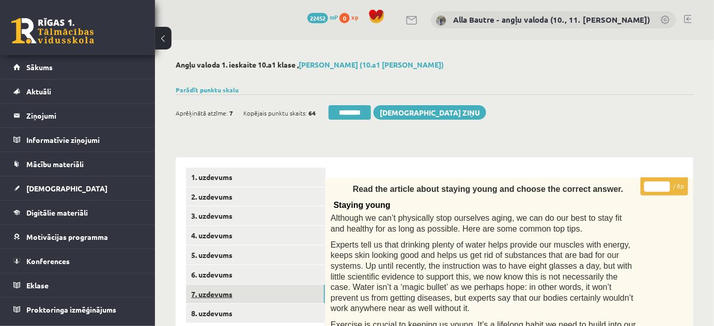
click at [214, 295] on link "7. uzdevums" at bounding box center [255, 294] width 139 height 19
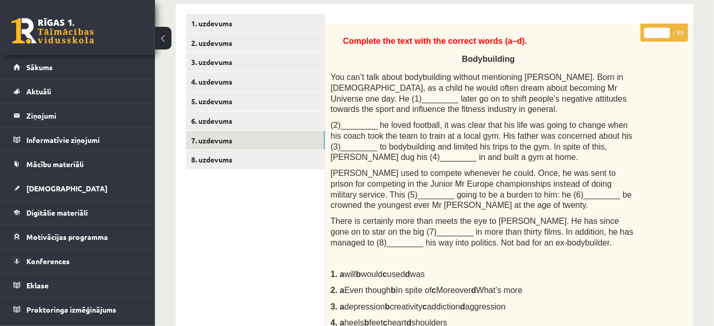
scroll to position [140, 0]
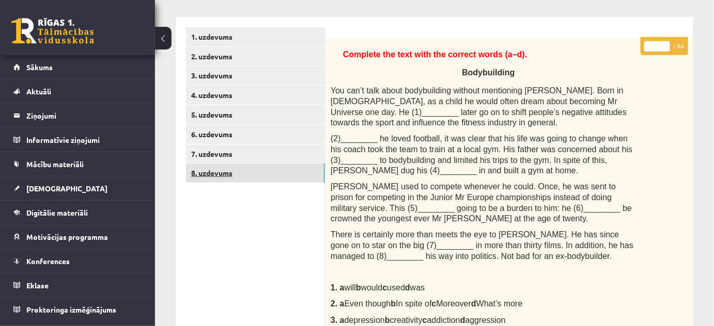
click at [209, 173] on link "8. uzdevums" at bounding box center [255, 173] width 139 height 19
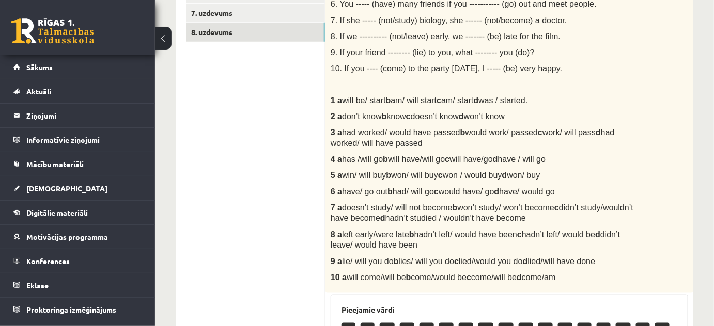
scroll to position [0, 0]
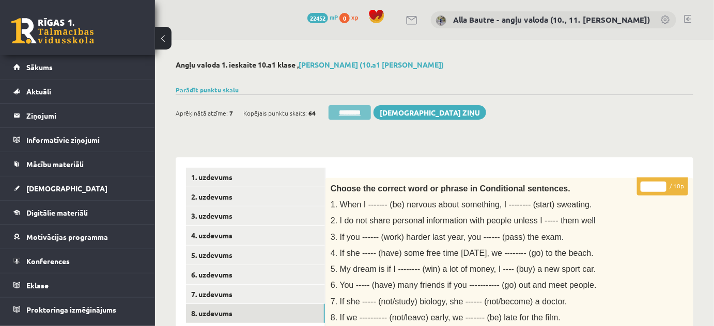
click at [364, 111] on input "********" at bounding box center [350, 112] width 42 height 14
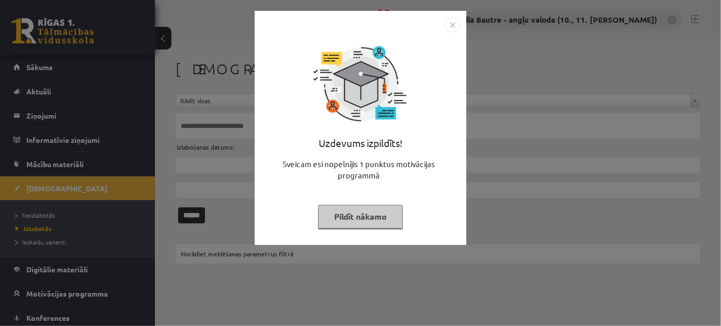
click at [450, 23] on img "Close" at bounding box center [452, 24] width 15 height 15
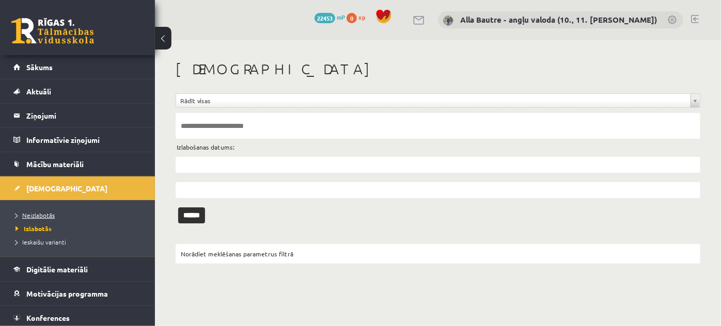
click at [38, 213] on span "Neizlabotās" at bounding box center [34, 215] width 39 height 8
